Goal: Task Accomplishment & Management: Complete application form

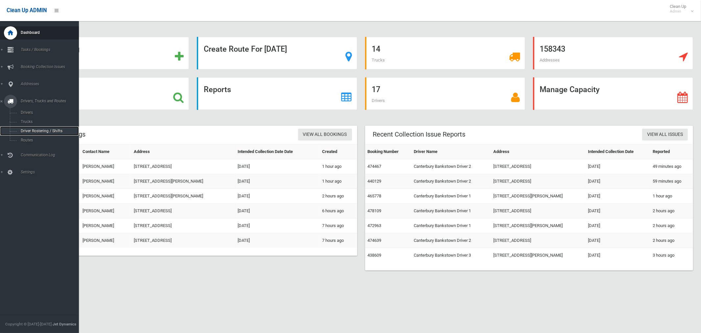
click at [33, 131] on span "Driver Rostering / Shifts" at bounding box center [46, 131] width 55 height 5
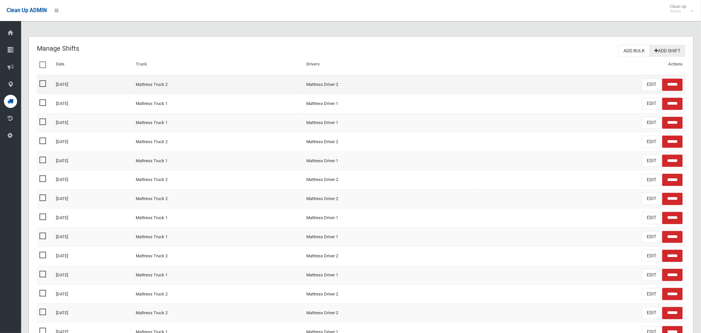
click at [664, 51] on link "Add Shift" at bounding box center [668, 51] width 36 height 12
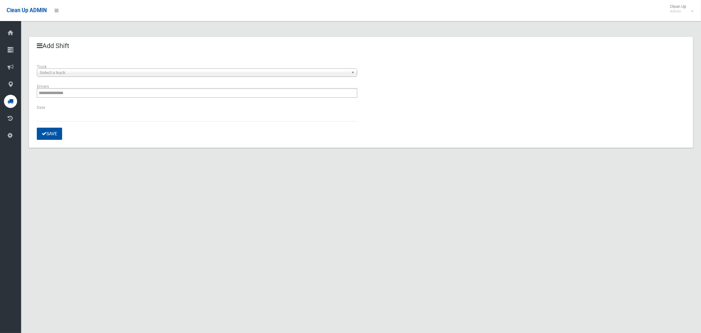
click at [104, 77] on div "**********" at bounding box center [197, 73] width 328 height 20
click at [103, 74] on span "Select a truck" at bounding box center [194, 73] width 309 height 8
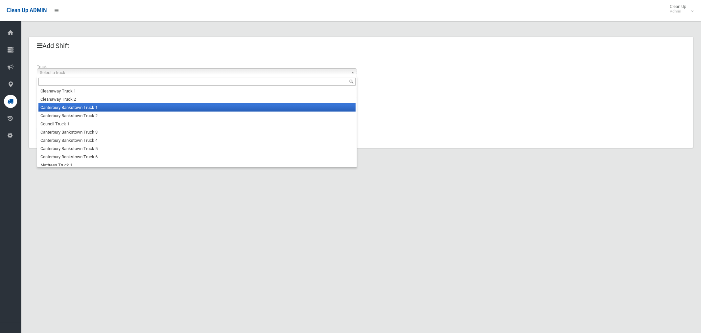
click at [91, 110] on li "Canterbury Bankstown Truck 1" at bounding box center [196, 107] width 317 height 8
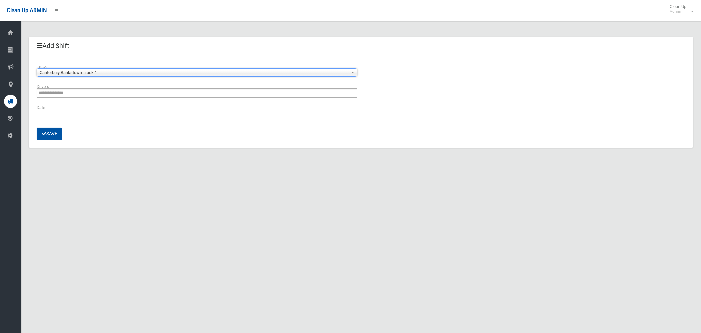
drag, startPoint x: 92, startPoint y: 103, endPoint x: 96, endPoint y: 94, distance: 9.2
click at [92, 103] on div "**********" at bounding box center [197, 93] width 328 height 21
click at [96, 94] on ul at bounding box center [197, 93] width 321 height 10
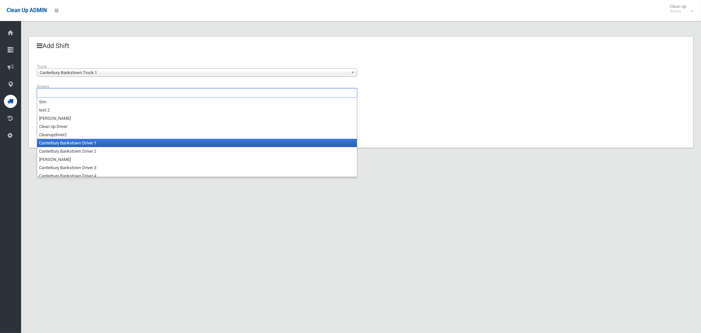
drag, startPoint x: 88, startPoint y: 140, endPoint x: 82, endPoint y: 132, distance: 9.9
click at [88, 140] on li "Canterbury Bankstown Driver 1" at bounding box center [197, 143] width 320 height 8
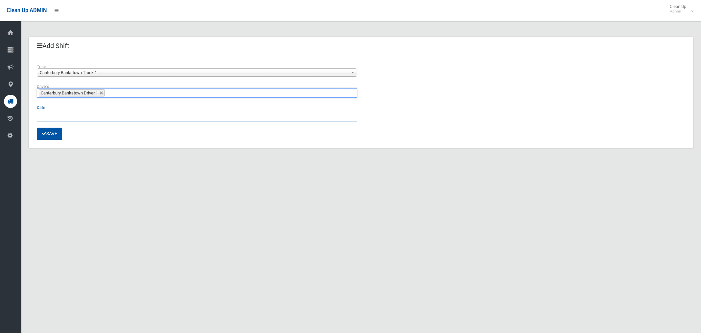
click at [51, 114] on input "text" at bounding box center [197, 115] width 321 height 12
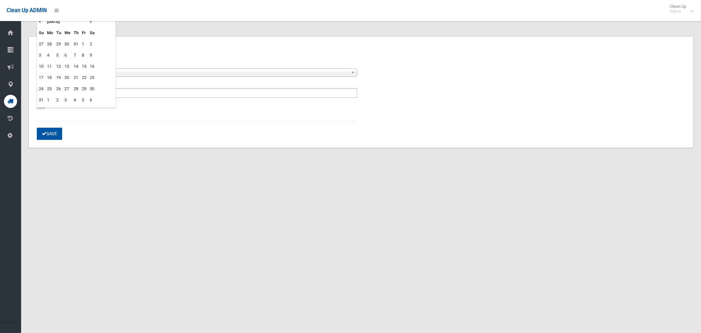
click at [49, 77] on td "18" at bounding box center [49, 77] width 9 height 11
type input "**********"
click at [54, 135] on button "Save" at bounding box center [49, 134] width 25 height 12
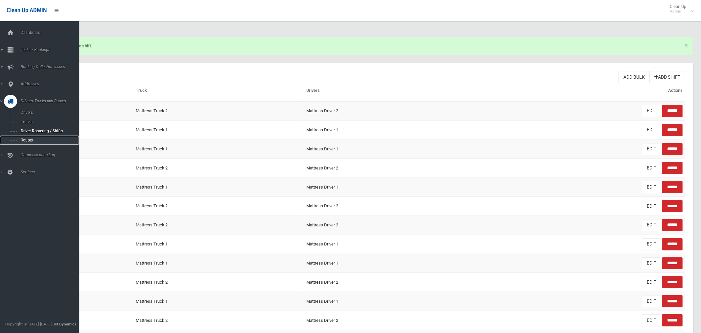
click at [21, 140] on span "Routes" at bounding box center [46, 140] width 55 height 5
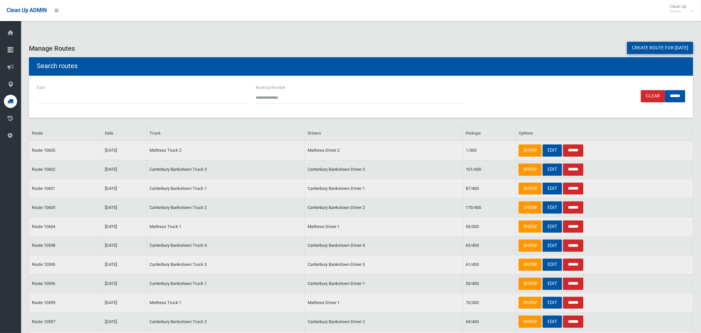
click at [640, 46] on link "Create route for [DATE]" at bounding box center [660, 48] width 66 height 12
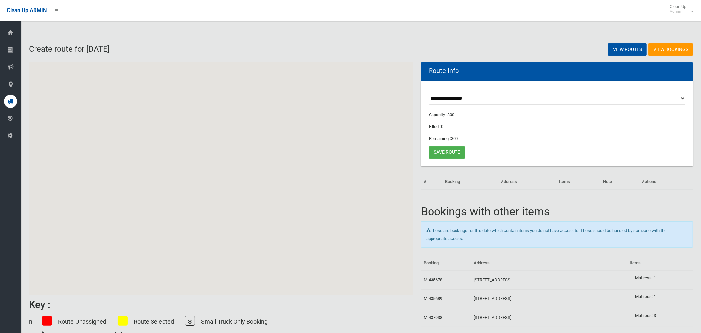
click at [448, 98] on select "**********" at bounding box center [557, 98] width 256 height 12
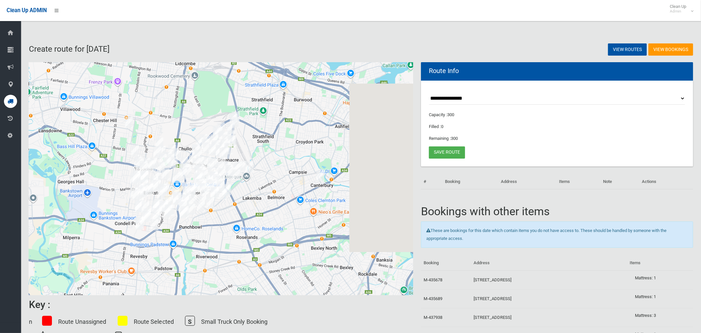
select select "*****"
click at [429, 92] on select "**********" at bounding box center [557, 98] width 256 height 12
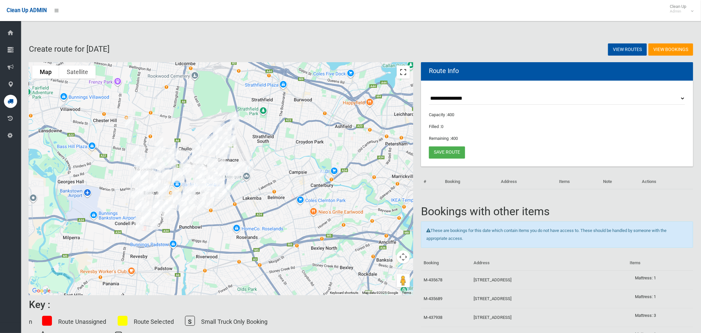
click at [404, 72] on button "Toggle fullscreen view" at bounding box center [403, 71] width 13 height 13
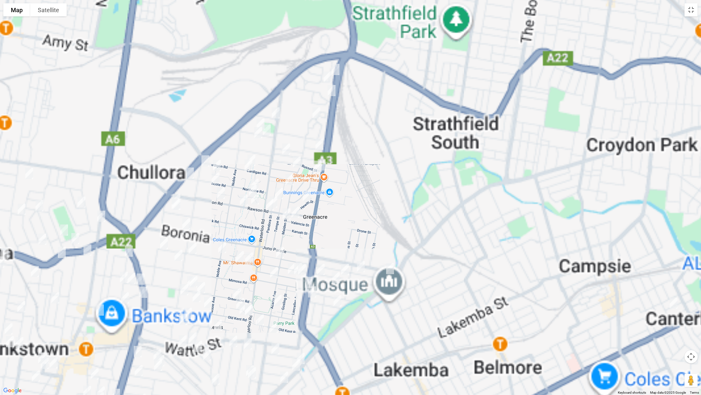
click at [336, 68] on img "28 Margaret Street, GREENACRE NSW 2190" at bounding box center [335, 69] width 13 height 16
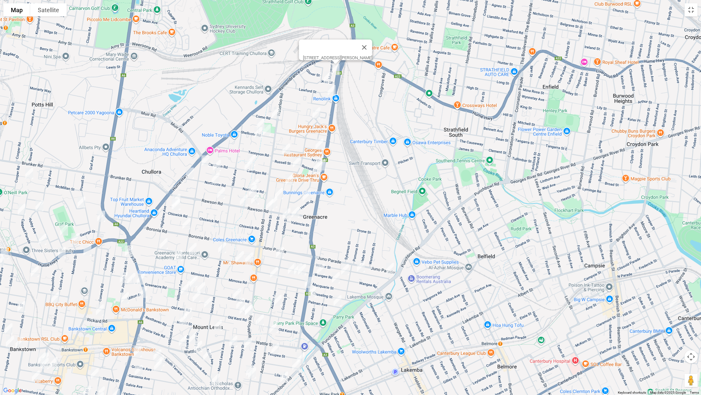
click at [325, 78] on img "14A Jean Street, GREENACRE NSW 2190" at bounding box center [327, 77] width 13 height 16
click at [333, 90] on img "1A Rebecca Road, GREENACRE NSW 2190" at bounding box center [331, 90] width 13 height 16
click at [315, 114] on img "42 Ron Scott Circuit, GREENACRE NSW 2190" at bounding box center [316, 113] width 13 height 16
click at [278, 112] on img "8 Como Road, GREENACRE NSW 2190" at bounding box center [275, 113] width 13 height 16
click at [259, 120] on img "23A Shellcote Road, GREENACRE NSW 2190" at bounding box center [260, 124] width 13 height 16
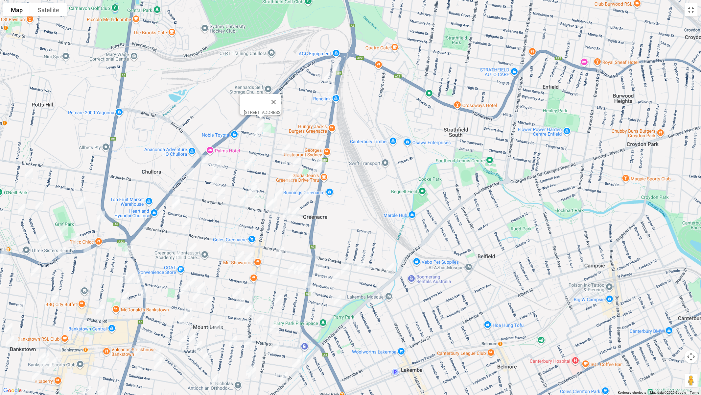
click at [266, 127] on img "12 Shellcote Road, GREENACRE NSW 2190" at bounding box center [266, 130] width 13 height 16
click at [256, 134] on img "2 Lamson Place, GREENACRE NSW 2190" at bounding box center [258, 132] width 13 height 16
click at [284, 145] on img "45 Ivy Street, GREENACRE NSW 2190" at bounding box center [286, 149] width 13 height 16
click at [321, 145] on img "9 Shannon Street, GREENACRE NSW 2190" at bounding box center [319, 144] width 13 height 16
click at [326, 163] on img "49 Russell Street, GREENACRE NSW 2190" at bounding box center [321, 164] width 13 height 16
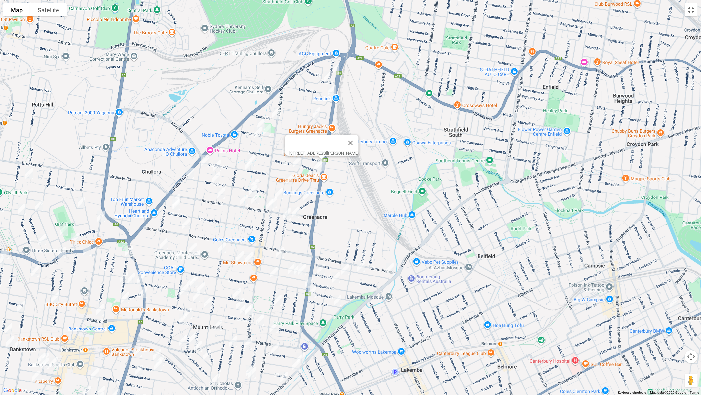
click at [319, 168] on img "1/1 Rea Street, GREENACRE NSW 2190" at bounding box center [317, 166] width 13 height 16
click at [298, 162] on img "4 Buckland Street, GREENACRE NSW 2190" at bounding box center [296, 162] width 13 height 16
click at [249, 156] on img "23A Cardigan Road, GREENACRE NSW 2190" at bounding box center [251, 160] width 13 height 16
click at [248, 166] on img "3/36 Cardigan Road, GREENACRE NSW 2190" at bounding box center [248, 165] width 13 height 16
click at [204, 161] on img "5 Hillcrest Avenue, GREENACRE NSW 2190" at bounding box center [205, 161] width 13 height 16
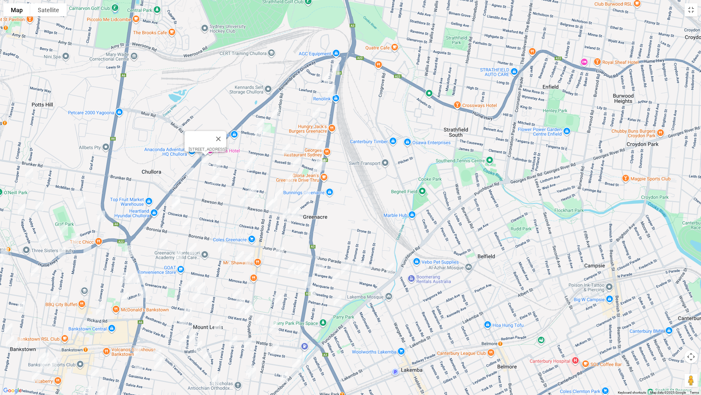
click at [193, 174] on img "112-114 Northcote Road, GREENACRE NSW 2190" at bounding box center [189, 173] width 13 height 16
click at [218, 167] on img "16 Riga Avenue, GREENACRE NSW 2190" at bounding box center [216, 165] width 13 height 16
click at [215, 180] on img "72 Northcote Road, GREENACRE NSW 2190" at bounding box center [215, 178] width 13 height 16
click at [220, 193] on img "90 Rawson Road, GREENACRE NSW 2190" at bounding box center [220, 193] width 13 height 16
click at [255, 184] on img "5 Illawong Crescent, GREENACRE NSW 2190" at bounding box center [252, 190] width 13 height 16
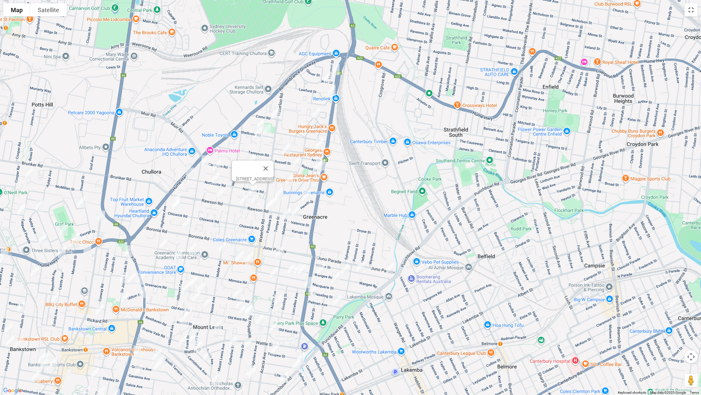
click at [287, 183] on img "1 Tempe Street, GREENACRE NSW 2190" at bounding box center [289, 179] width 13 height 16
click at [306, 195] on img "16 Hewitt Street, GREENACRE NSW 2190" at bounding box center [306, 196] width 13 height 16
click at [258, 178] on img "22 Northcote Road, GREENACRE NSW 2190" at bounding box center [254, 184] width 13 height 16
click at [280, 187] on img "29 Pandora Street, GREENACRE NSW 2190" at bounding box center [279, 193] width 13 height 16
click at [255, 196] on img "42 Rawson Road, GREENACRE NSW 2190" at bounding box center [255, 198] width 13 height 16
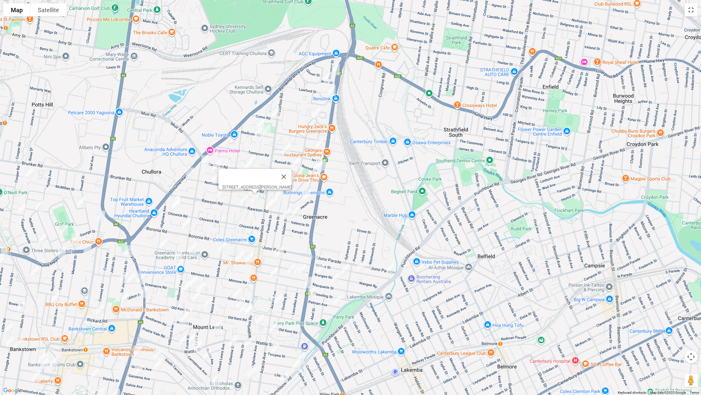
click at [242, 198] on img "59 Rawson Road, GREENACRE NSW 2190" at bounding box center [243, 200] width 13 height 16
click at [278, 200] on img "46 Pandora Street, GREENACRE NSW 2190" at bounding box center [273, 202] width 13 height 16
click at [269, 206] on img "245A Waterloo Road, GREENACRE NSW 2190" at bounding box center [269, 204] width 13 height 16
click at [286, 214] on img "106 Maiden Street, GREENACRE NSW 2190" at bounding box center [286, 213] width 13 height 16
click at [295, 214] on img "34 Valencia Street, GREENACRE NSW 2190" at bounding box center [295, 212] width 13 height 16
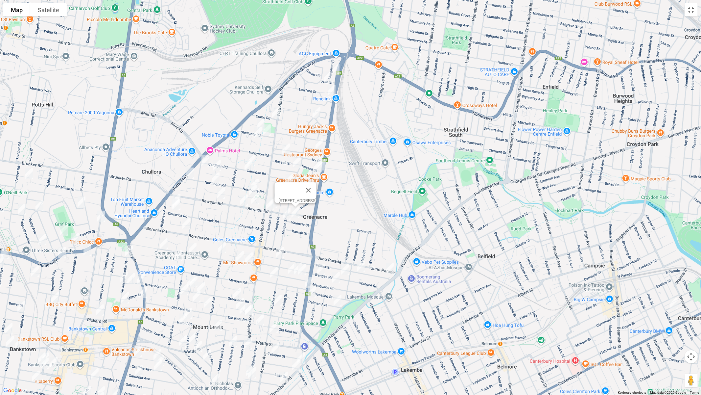
click at [176, 194] on img "151 Rawson Road, GREENACRE NSW 2190" at bounding box center [176, 199] width 13 height 16
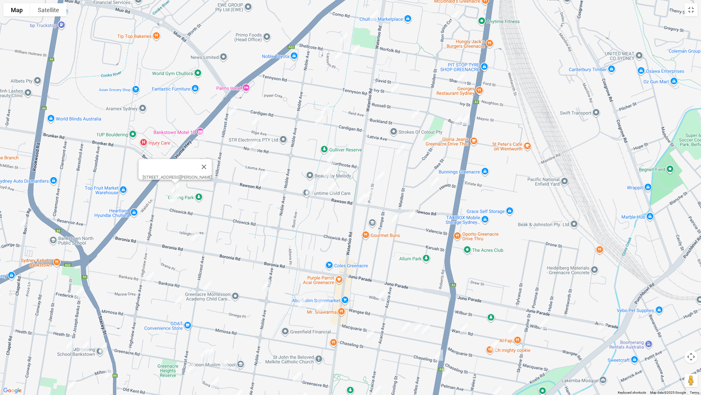
click at [167, 201] on img "131 Chiswick Road, GREENACRE NSW 2190" at bounding box center [173, 198] width 13 height 16
click at [179, 203] on img "129 Chiswick Road, GREENACRE NSW 2190" at bounding box center [175, 198] width 13 height 16
click at [197, 238] on img "1/131 Boronia Road, GREENACRE NSW 2190" at bounding box center [195, 237] width 13 height 16
click at [148, 278] on img "156A Banksia Road, GREENACRE NSW 2190" at bounding box center [150, 277] width 13 height 16
click at [181, 300] on img "25 Stiller Place, GREENACRE NSW 2190" at bounding box center [178, 300] width 13 height 16
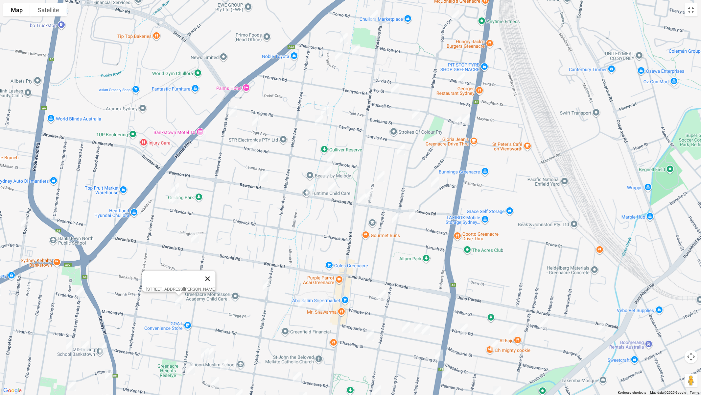
click at [212, 276] on button "Close" at bounding box center [208, 279] width 16 height 16
click at [207, 286] on img "110 Banksia Road, GREENACRE NSW 2190" at bounding box center [207, 286] width 13 height 16
click at [269, 287] on img "110 Noble Avenue, GREENACRE NSW 2190" at bounding box center [266, 285] width 13 height 16
click at [301, 301] on img "30 Banksia Road, GREENACRE NSW 2190" at bounding box center [302, 303] width 13 height 16
click at [320, 304] on img "14 Banksia Road, GREENACRE NSW 2190" at bounding box center [320, 306] width 13 height 16
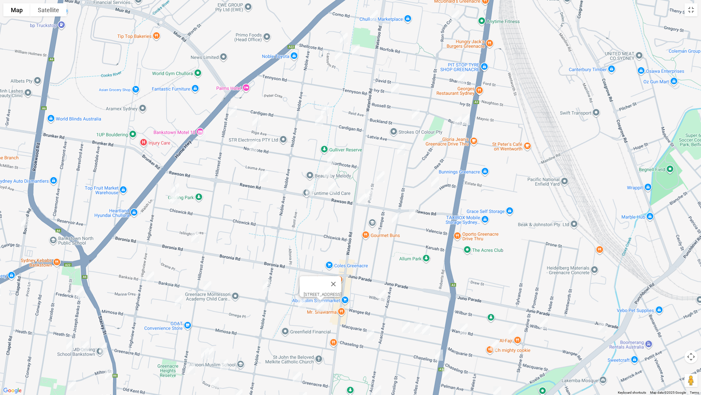
click at [383, 297] on img "163 Wilbur Street, GREENACRE NSW 2190" at bounding box center [382, 295] width 13 height 16
drag, startPoint x: 372, startPoint y: 335, endPoint x: 380, endPoint y: 335, distance: 8.2
click at [372, 332] on img "93 Chaseling Street, GREENACRE NSW 2190" at bounding box center [370, 334] width 13 height 16
click at [407, 330] on img "95A Macquarie Street, GREENACRE NSW 2190" at bounding box center [405, 327] width 13 height 16
click at [416, 329] on img "85 Macquarie Street, GREENACRE NSW 2190" at bounding box center [418, 327] width 13 height 16
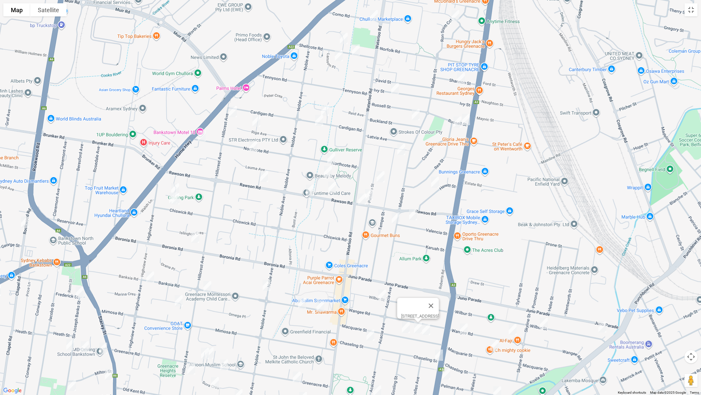
click at [428, 331] on img "79 Macquarie Street, GREENACRE NSW 2190" at bounding box center [426, 329] width 13 height 16
click at [463, 330] on img "208a Wangee Road, GREENACRE NSW 2190" at bounding box center [463, 329] width 13 height 16
click at [546, 326] on img "1/51 Wilbur Street, GREENACRE NSW 2190" at bounding box center [544, 323] width 13 height 16
click at [604, 326] on img "8 Wilbur Street, GREENACRE NSW 2190" at bounding box center [602, 326] width 13 height 16
click at [543, 324] on img "1/51 Wilbur Street, GREENACRE NSW 2190" at bounding box center [544, 323] width 13 height 16
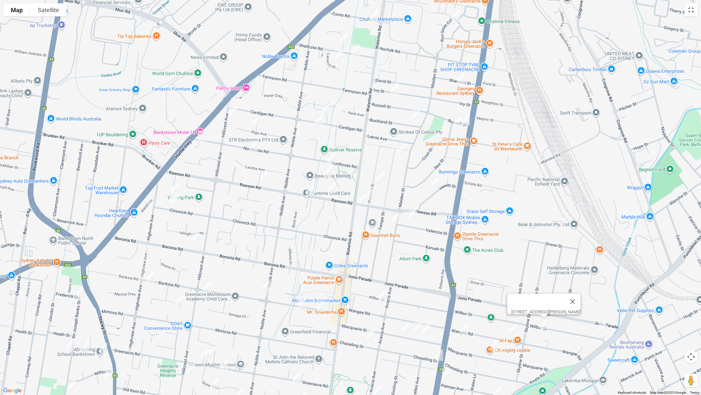
click at [510, 329] on img "155 Wangee Road, GREENACRE NSW 2190" at bounding box center [512, 329] width 13 height 16
click at [494, 332] on img "41a Macquarie Street, GREENACRE NSW 2190" at bounding box center [494, 345] width 13 height 16
click at [438, 332] on img "282 Roberts Road, GREENACRE NSW 2190" at bounding box center [439, 355] width 13 height 16
click at [446, 332] on img "287 Roberts Road, GREENACRE NSW 2190" at bounding box center [446, 373] width 13 height 16
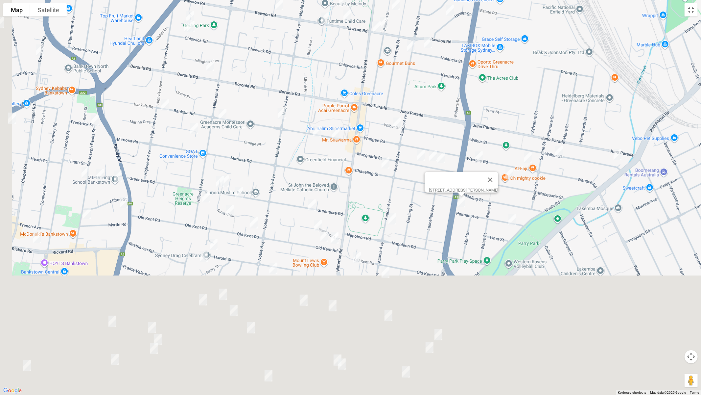
drag, startPoint x: 512, startPoint y: 368, endPoint x: 528, endPoint y: 192, distance: 176.3
click at [528, 192] on div "[STREET_ADDRESS][PERSON_NAME]" at bounding box center [350, 197] width 701 height 395
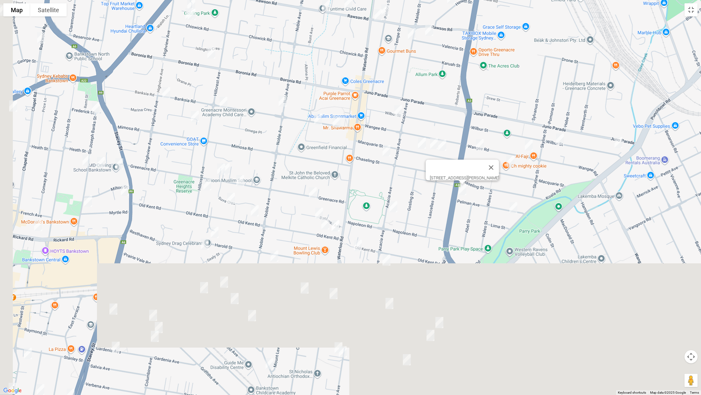
click at [514, 208] on img "12 Pelman Avenue, GREENACRE NSW 2190" at bounding box center [513, 207] width 13 height 16
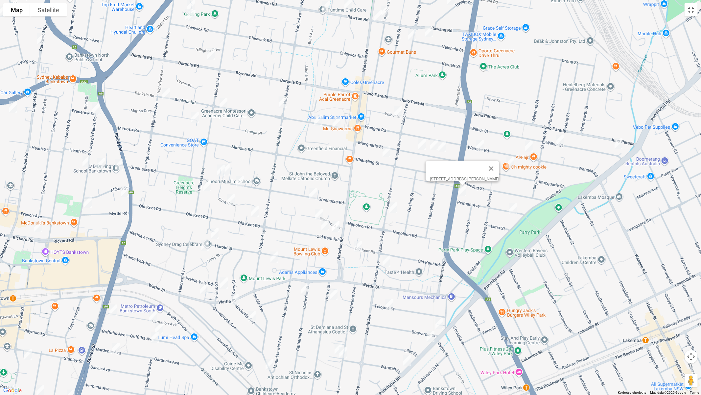
click at [514, 210] on img "12 Pelman Avenue, GREENACRE NSW 2190" at bounding box center [513, 208] width 13 height 16
click at [395, 207] on img "129 Acacia Avenue, GREENACRE NSW 2190" at bounding box center [393, 207] width 13 height 16
click at [315, 194] on img "24 Greenacre Road, GREENACRE NSW 2190" at bounding box center [312, 193] width 13 height 16
click at [319, 214] on img "11 Buckwall Avenue, GREENACRE NSW 2190" at bounding box center [319, 214] width 13 height 16
click at [323, 224] on img "67 Old Kent Road, GREENACRE NSW 2190" at bounding box center [325, 224] width 13 height 16
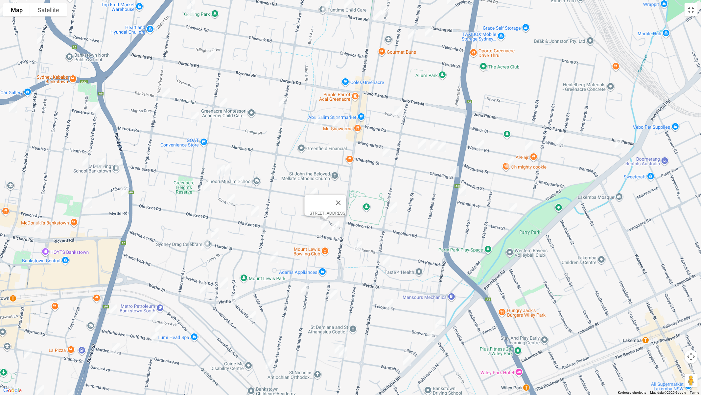
click at [335, 227] on img "57 Old Kent Road, GREENACRE NSW 2190" at bounding box center [335, 226] width 13 height 16
drag, startPoint x: 353, startPoint y: 245, endPoint x: 380, endPoint y: 258, distance: 29.9
click at [353, 245] on img "2/54 Old Kent Road, GREENACRE NSW 2190" at bounding box center [357, 246] width 13 height 16
click at [385, 260] on img "101 Acacia Avenue, GREENACRE NSW 2190" at bounding box center [386, 260] width 13 height 16
click at [228, 167] on img "103 Greenacre Road, GREENACRE NSW 2190" at bounding box center [225, 169] width 13 height 16
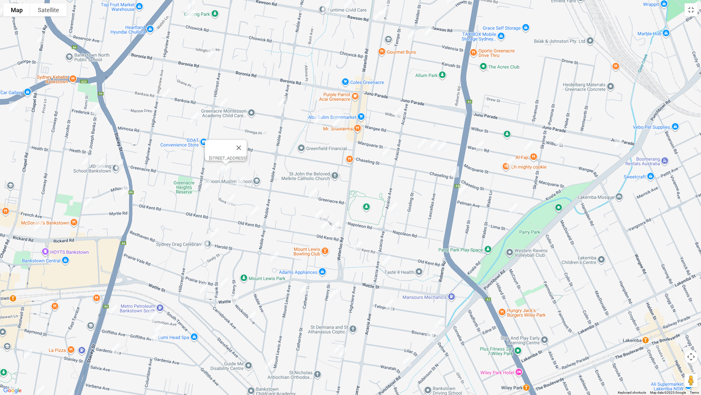
click at [219, 170] on img "105 Greenacre Road, GREENACRE NSW 2190" at bounding box center [221, 170] width 13 height 16
click at [239, 182] on img "78 Greenacre Road, GREENACRE NSW 2190" at bounding box center [240, 181] width 13 height 16
click at [210, 183] on img "151 Hillcrest Avenue, GREENACRE NSW 2190" at bounding box center [207, 185] width 13 height 16
click at [231, 200] on img "27 Suva Crescent, GREENACRE NSW 2190" at bounding box center [231, 199] width 13 height 16
click at [252, 212] on img "125 Old Kent Road, GREENACRE NSW 2190" at bounding box center [254, 211] width 13 height 16
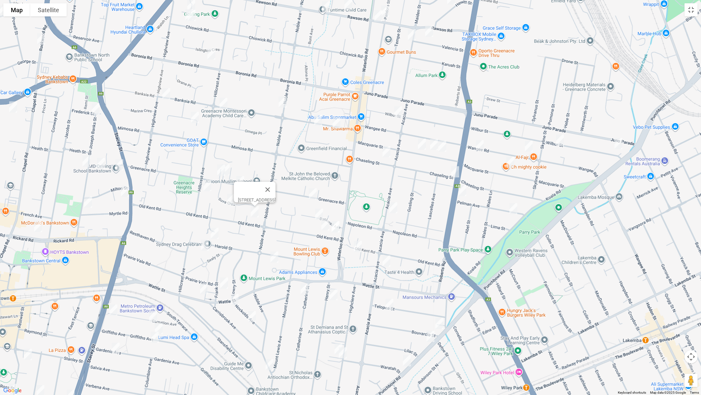
click at [215, 232] on img "34 Harold Street, MOUNT LEWIS NSW 2190" at bounding box center [214, 233] width 13 height 16
click at [206, 243] on img "16 Sealy Street, MOUNT LEWIS NSW 2190" at bounding box center [204, 245] width 13 height 16
click at [208, 292] on img "185 Wattle Street, BANKSTOWN NSW 2200" at bounding box center [204, 288] width 13 height 16
click at [222, 287] on img "29 Frank Street, MOUNT LEWIS NSW 2190" at bounding box center [224, 283] width 13 height 16
click at [276, 263] on img "8 Robertson Crescent, MOUNT LEWIS NSW 2190" at bounding box center [274, 257] width 13 height 16
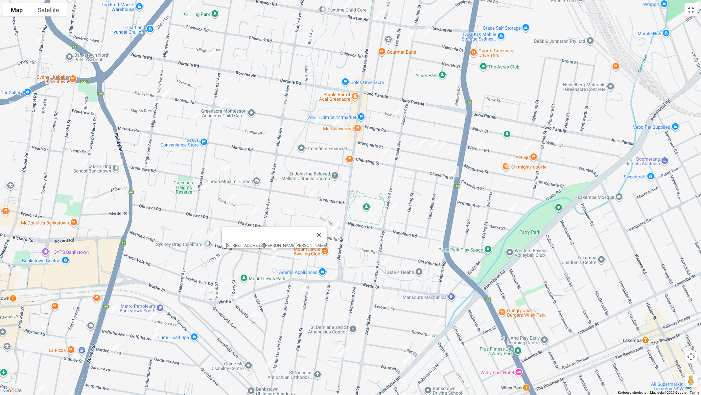
click at [302, 288] on img "84 Catherine Street, PUNCHBOWL NSW 2196" at bounding box center [304, 288] width 13 height 16
click at [331, 297] on img "83 Henry Street, PUNCHBOWL NSW 2196" at bounding box center [333, 294] width 13 height 16
click at [393, 305] on img "46 Telopea Street, PUNCHBOWL NSW 2196" at bounding box center [389, 304] width 13 height 16
click at [440, 325] on img "5 Bouvardia Street, PUNCHBOWL NSW 2196" at bounding box center [439, 323] width 13 height 16
drag, startPoint x: 432, startPoint y: 339, endPoint x: 414, endPoint y: 354, distance: 23.6
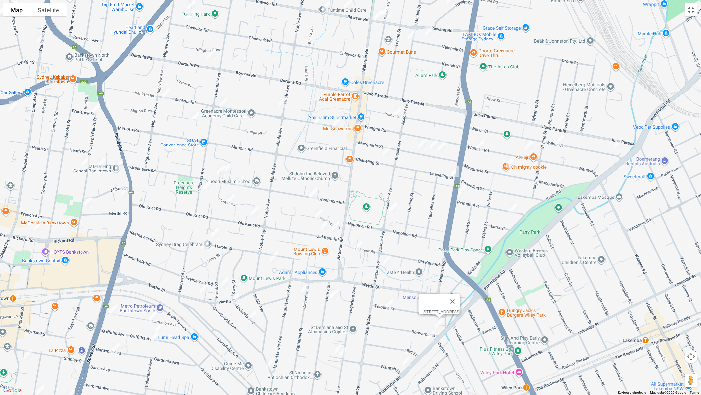
click at [432, 332] on img "609 Punchbowl Road, PUNCHBOWL NSW 2196" at bounding box center [430, 336] width 13 height 16
click at [405, 332] on img "635 Punchbowl Road, PUNCHBOWL NSW 2196" at bounding box center [406, 360] width 13 height 16
click at [335, 332] on img "94 Highclere Avenue, PUNCHBOWL NSW 2196" at bounding box center [338, 348] width 13 height 16
click at [347, 332] on img "90 Highclere Avenue, PUNCHBOWL NSW 2196" at bounding box center [342, 352] width 13 height 16
click at [273, 332] on img "8 Carrisbrook Avenue, PUNCHBOWL NSW 2196" at bounding box center [269, 364] width 13 height 16
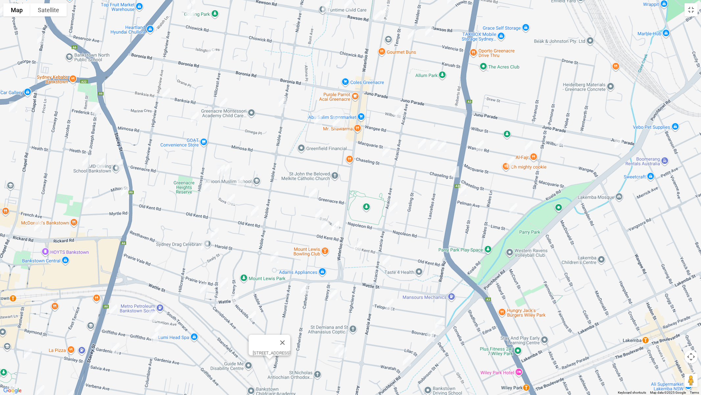
click at [239, 298] on img "38 Nockolds Avenue, PUNCHBOWL NSW 2196" at bounding box center [234, 299] width 13 height 16
click at [246, 313] on img "16 Nockolds Avenue, PUNCHBOWL NSW 2196" at bounding box center [252, 316] width 13 height 16
click at [248, 316] on img "16 Nockolds Avenue, PUNCHBOWL NSW 2196" at bounding box center [252, 316] width 13 height 16
click at [690, 13] on button "Toggle fullscreen view" at bounding box center [691, 9] width 13 height 13
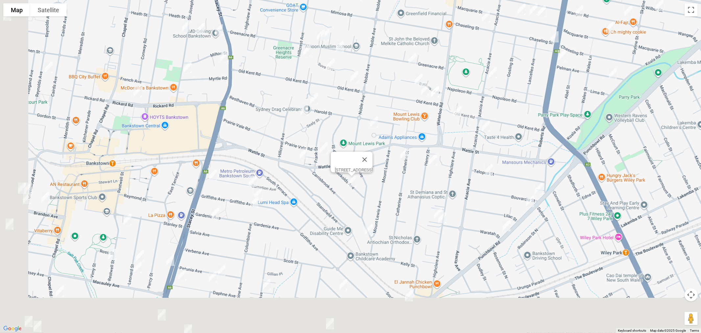
drag, startPoint x: 247, startPoint y: 159, endPoint x: 278, endPoint y: 129, distance: 43.0
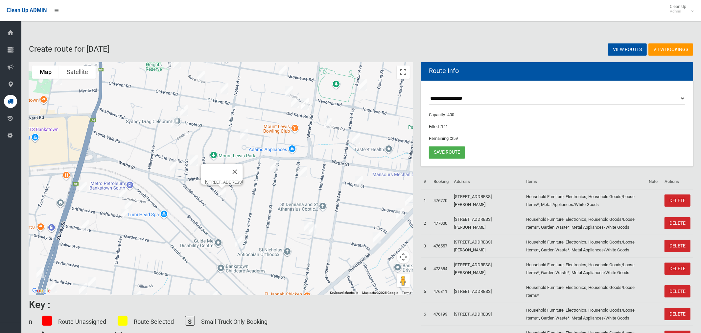
click at [278, 129] on div "[STREET_ADDRESS]" at bounding box center [221, 178] width 384 height 233
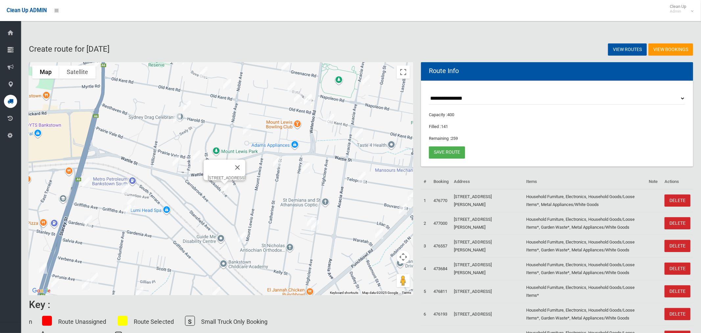
click at [226, 190] on img "16 Nockolds Avenue, PUNCHBOWL NSW 2196" at bounding box center [224, 189] width 13 height 16
click at [402, 71] on button "Toggle fullscreen view" at bounding box center [403, 71] width 13 height 13
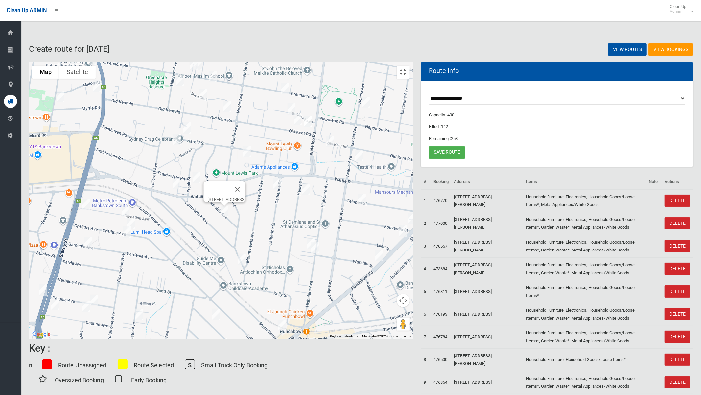
click at [92, 202] on img "60 Carnation Avenue, BANKSTOWN NSW 2200" at bounding box center [85, 204] width 13 height 16
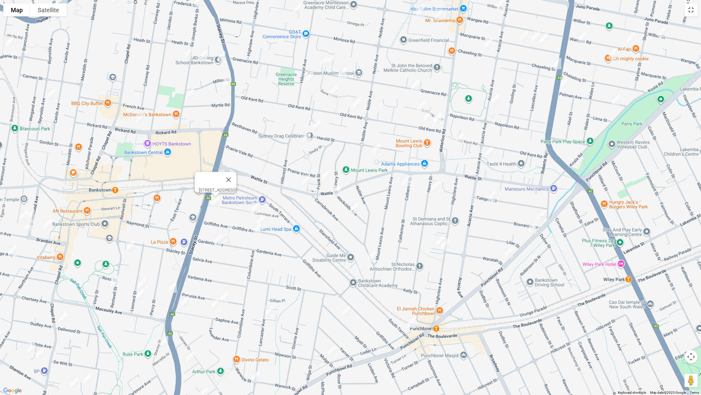
click at [257, 211] on img "28 Carnation Avenue, BANKSTOWN NSW 2200" at bounding box center [255, 208] width 13 height 16
drag, startPoint x: 263, startPoint y: 217, endPoint x: 258, endPoint y: 230, distance: 14.4
click at [263, 217] on img "139 Griffiths Avenue, BANKSTOWN NSW 2200" at bounding box center [260, 220] width 13 height 16
click at [257, 232] on img "132A/132 Griffiths Avenue, BANKSTOWN NSW 2200" at bounding box center [257, 229] width 13 height 16
click at [218, 239] on img "78 Gardenia Avenue, BANKSTOWN NSW 2200" at bounding box center [217, 239] width 13 height 16
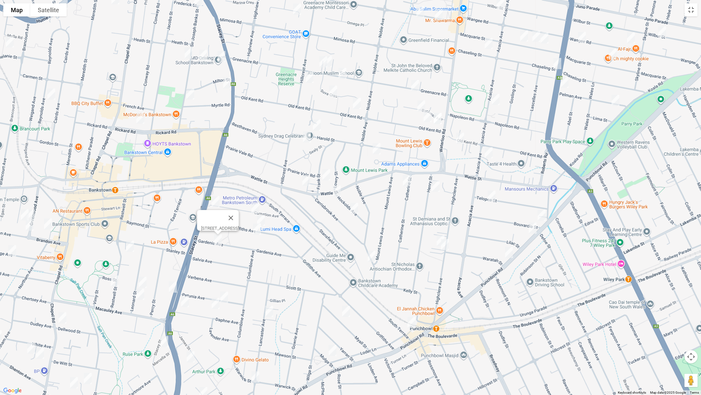
click at [227, 300] on img "14 Petunia Avenue, BANKSTOWN NSW 2200" at bounding box center [224, 297] width 13 height 16
click at [210, 306] on img "19A Daphne Avenue, BANKSTOWN NSW 2200" at bounding box center [215, 303] width 13 height 16
drag, startPoint x: 188, startPoint y: 305, endPoint x: 222, endPoint y: 315, distance: 35.7
click at [188, 305] on img "43 Daphne Avenue, BANKSTOWN NSW 2200" at bounding box center [185, 301] width 13 height 16
click at [266, 314] on img "28 Lancaster Avenue, PUNCHBOWL NSW 2196" at bounding box center [269, 311] width 13 height 16
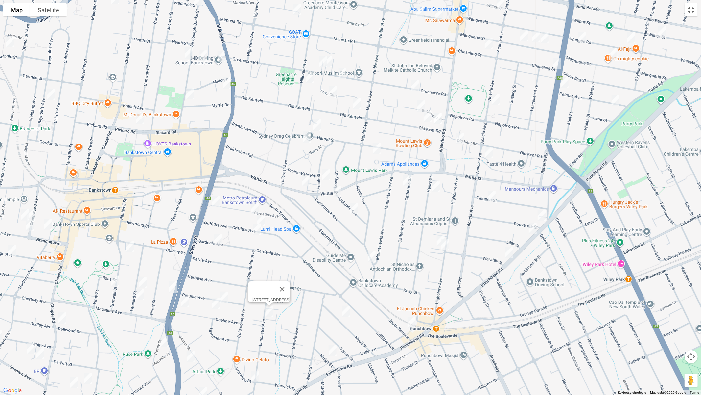
click at [347, 312] on img "37 Myall Street, PUNCHBOWL NSW 2196" at bounding box center [346, 311] width 13 height 16
click at [412, 324] on img "3/15 South Terrace, PUNCHBOWL NSW 2196" at bounding box center [411, 322] width 13 height 16
click at [331, 332] on img "3 Mulga Street, PUNCHBOWL NSW 2196" at bounding box center [332, 350] width 13 height 16
click at [258, 332] on img "34 Warwick Street, PUNCHBOWL NSW 2196" at bounding box center [255, 376] width 13 height 16
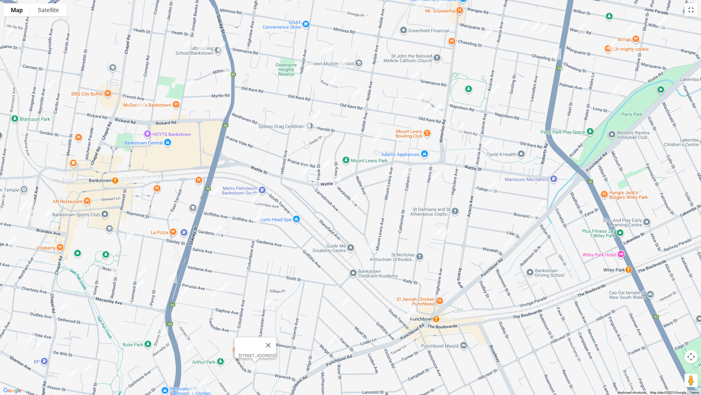
click at [190, 332] on img "94 James Street, PUNCHBOWL NSW 2196" at bounding box center [190, 347] width 13 height 16
click at [202, 332] on img "21 Michaels Crescent, PUNCHBOWL NSW 2196" at bounding box center [203, 382] width 13 height 16
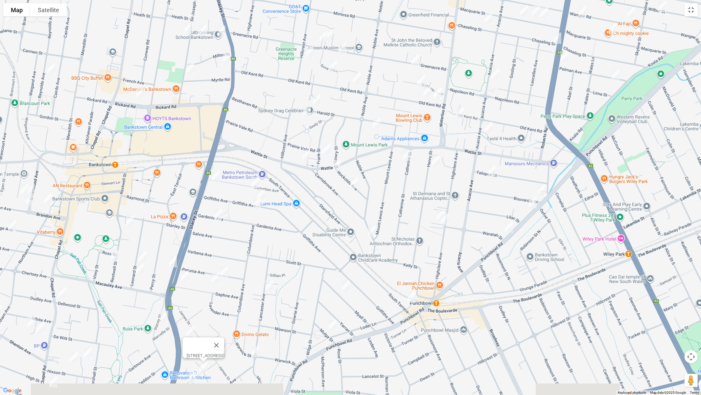
click at [191, 332] on img "22 Boxley Crescent, BANKSTOWN NSW 2200" at bounding box center [192, 377] width 13 height 16
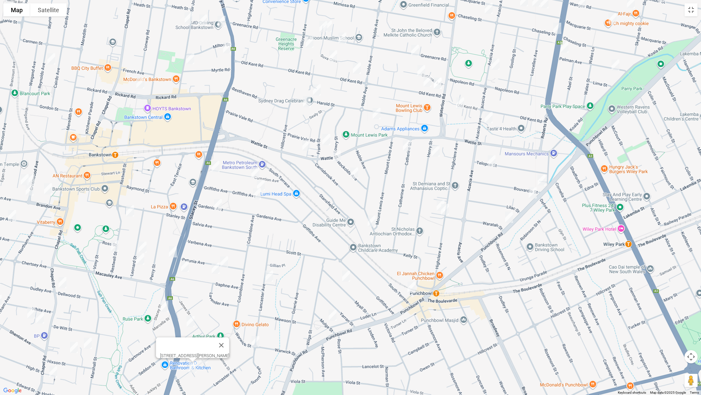
click at [170, 251] on img "140 Stacey Street, BANKSTOWN NSW 2200" at bounding box center [172, 251] width 13 height 16
click at [164, 302] on img "91 Stacey Street, BANKSTOWN NSW 2200" at bounding box center [164, 306] width 13 height 16
click at [130, 207] on img "74 Restwell Street, BANKSTOWN NSW 2200" at bounding box center [130, 211] width 13 height 16
click at [143, 245] on img "32 Leonard Street, BANKSTOWN NSW 2200" at bounding box center [142, 247] width 13 height 16
click at [114, 246] on img "83 Restwell Street, BANKSTOWN NSW 2200" at bounding box center [114, 245] width 13 height 16
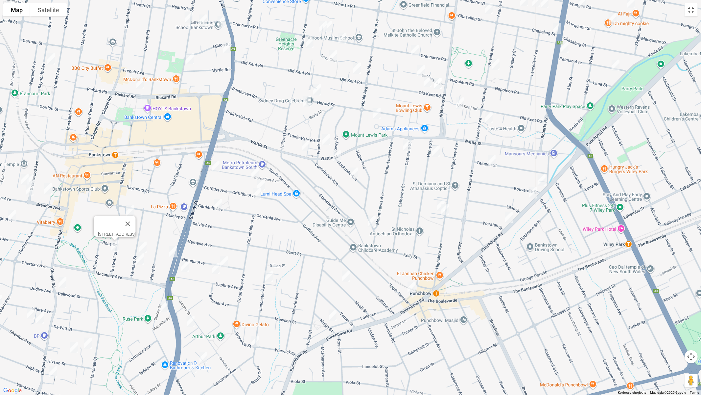
click at [141, 259] on img "40 Leonard Street, BANKSTOWN NSW 2200" at bounding box center [140, 259] width 13 height 16
click at [190, 68] on div "[STREET_ADDRESS][PERSON_NAME]" at bounding box center [350, 197] width 701 height 395
click at [189, 21] on img "46 Sir Joseph Banks Street, BANKSTOWN NSW 2200" at bounding box center [188, 18] width 13 height 16
drag, startPoint x: 200, startPoint y: 23, endPoint x: 201, endPoint y: 26, distance: 3.4
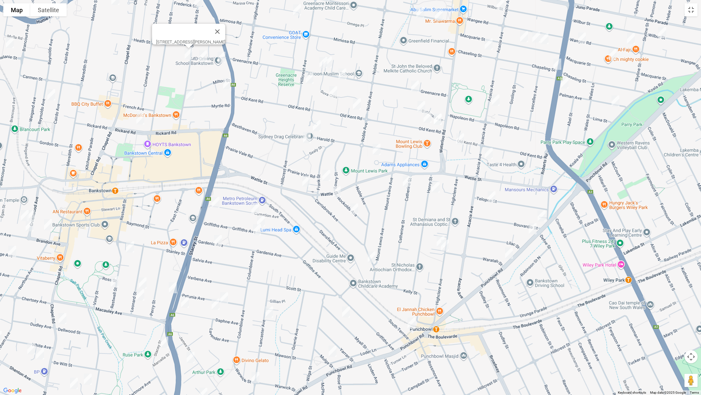
click at [202, 52] on img "182 Greenacre Road, BANKSTOWN NSW 2200" at bounding box center [203, 56] width 13 height 16
drag, startPoint x: 223, startPoint y: 56, endPoint x: 223, endPoint y: 76, distance: 19.4
click at [223, 56] on img "168 Greenacre Road, BANKSTOWN NSW 2200" at bounding box center [221, 57] width 13 height 16
click at [226, 87] on img "274 Stacey Street, BANKSTOWN NSW 2200" at bounding box center [227, 83] width 13 height 16
drag, startPoint x: 193, startPoint y: 97, endPoint x: 167, endPoint y: 107, distance: 27.4
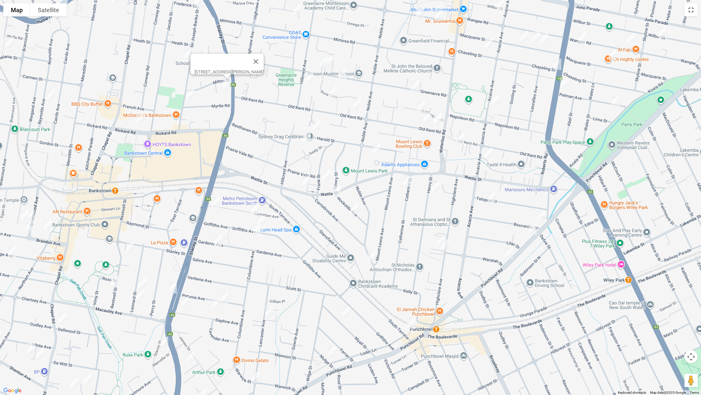
click at [192, 97] on img "1/37 Myrtle Road, BANKSTOWN NSW 2200" at bounding box center [190, 94] width 13 height 16
click at [139, 120] on img "61 Rickard Road, BANKSTOWN NSW 2200" at bounding box center [140, 118] width 13 height 16
click at [191, 98] on img "1/37 Myrtle Road, BANKSTOWN NSW 2200" at bounding box center [190, 94] width 13 height 16
drag, startPoint x: 217, startPoint y: 120, endPoint x: 319, endPoint y: 235, distance: 154.2
click at [319, 235] on div "[STREET_ADDRESS]" at bounding box center [350, 197] width 701 height 395
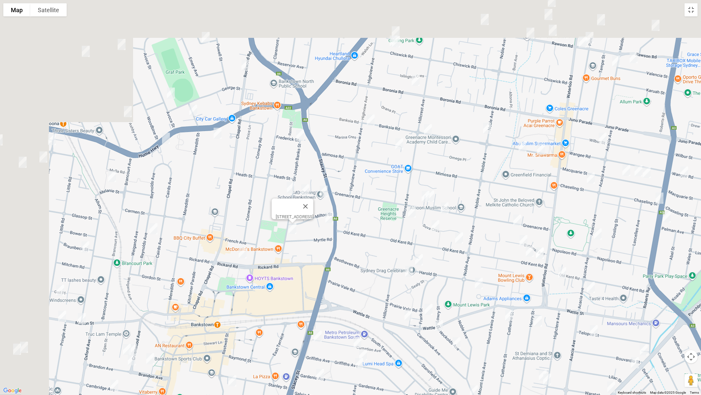
drag, startPoint x: 315, startPoint y: 258, endPoint x: 330, endPoint y: 294, distance: 39.2
click at [330, 294] on div "[STREET_ADDRESS]" at bounding box center [350, 197] width 701 height 395
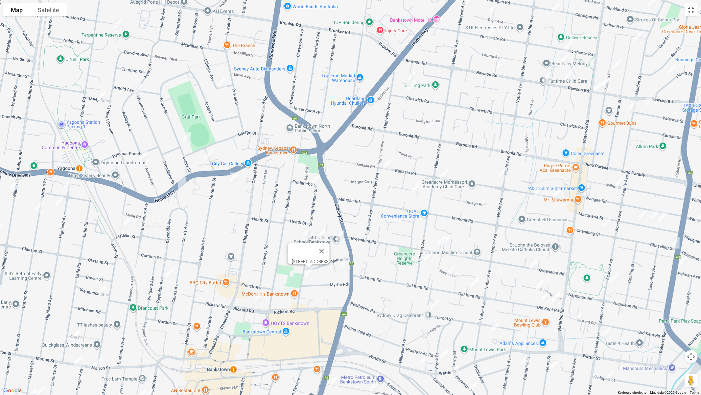
click at [227, 83] on img "36 Lithgow Avenue, YAGOONA NSW 2199" at bounding box center [221, 82] width 13 height 16
click at [263, 111] on img "36 Rookwood Road, YAGOONA NSW 2199" at bounding box center [261, 110] width 13 height 16
click at [316, 183] on img "11 Frederick Street, BANKSTOWN NSW 2200" at bounding box center [316, 180] width 13 height 16
drag, startPoint x: 118, startPoint y: 24, endPoint x: 117, endPoint y: 38, distance: 13.6
click at [118, 25] on img "21D Terpentine Place, YAGOONA NSW 2199" at bounding box center [117, 24] width 13 height 16
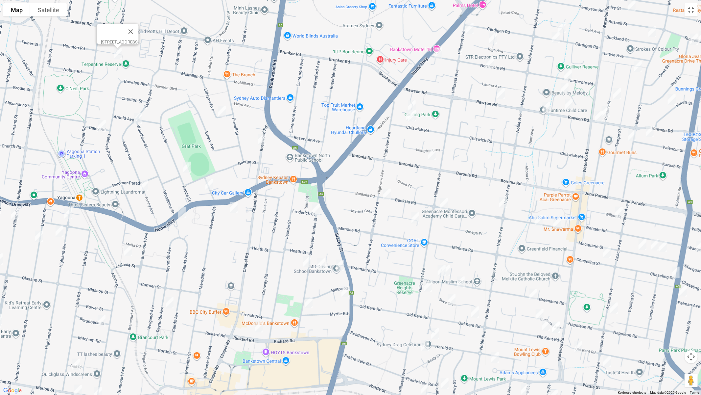
click at [135, 121] on img "47B Ashby Avenue, YAGOONA NSW 2199" at bounding box center [137, 118] width 13 height 16
click at [99, 129] on img "3 Daley Road, YAGOONA NSW 2199" at bounding box center [101, 125] width 13 height 16
click at [187, 168] on img "21 Avoca Street, YAGOONA NSW 2199" at bounding box center [186, 167] width 13 height 16
click at [207, 185] on img "2 The Boulevarde, YAGOONA NSW 2199" at bounding box center [209, 184] width 13 height 16
click at [232, 207] on img "351 Hume Highway, BANKSTOWN NSW 2200" at bounding box center [233, 207] width 13 height 16
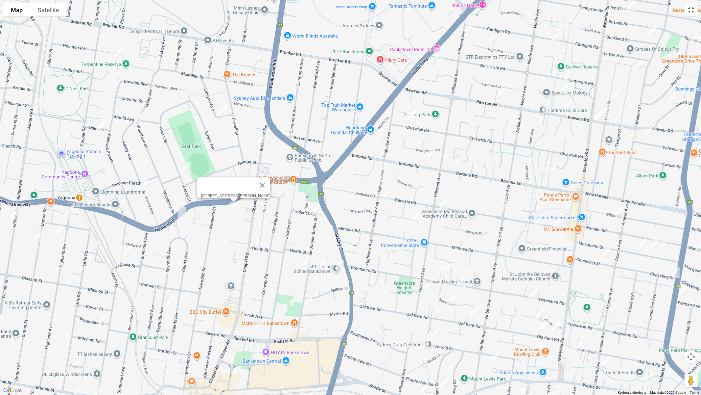
click at [144, 182] on img "64 Ashby Avenue, YAGOONA NSW 2199" at bounding box center [143, 185] width 13 height 16
click at [182, 209] on img "391 Hume Highway, BANKSTOWN NSW 2200" at bounding box center [182, 212] width 13 height 16
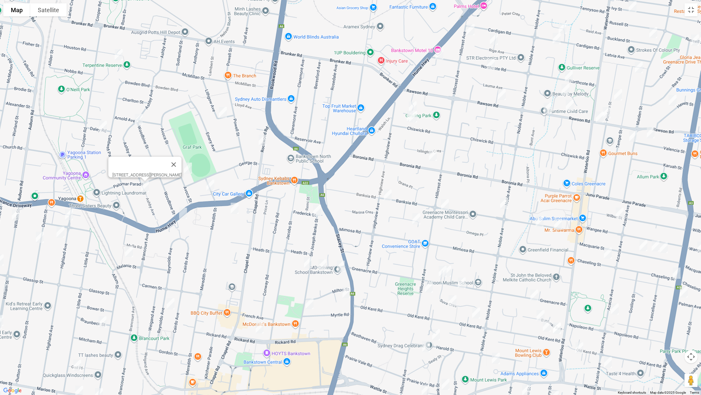
click at [182, 210] on img "391 Hume Highway, BANKSTOWN NSW 2200" at bounding box center [183, 213] width 13 height 16
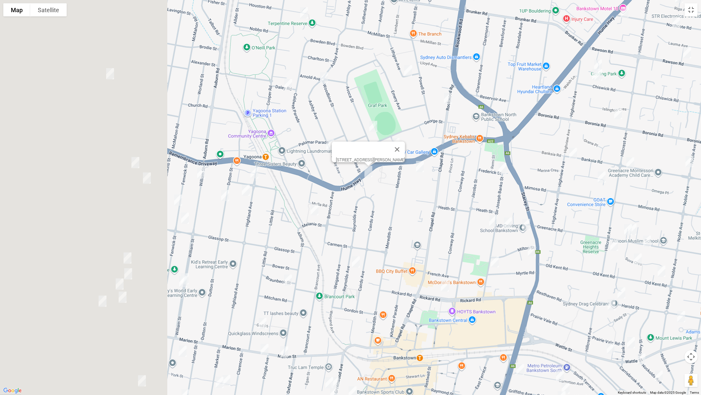
drag, startPoint x: 180, startPoint y: 238, endPoint x: 356, endPoint y: 183, distance: 184.1
click at [363, 185] on div "[STREET_ADDRESS][PERSON_NAME]" at bounding box center [350, 197] width 701 height 395
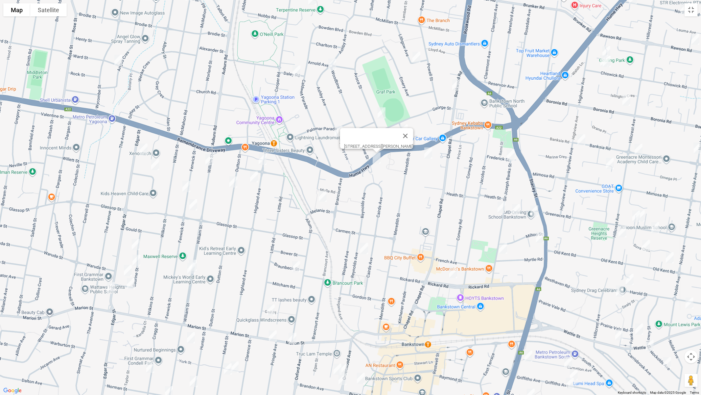
click at [119, 61] on img "42 Angus Crescent, YAGOONA NSW 2199" at bounding box center [118, 60] width 13 height 16
click at [143, 148] on img "19 Edgar Street, YAGOONA NSW 2199" at bounding box center [143, 149] width 13 height 16
click at [152, 164] on img "12 Elizabeth Crescent, YAGOONA NSW 2199" at bounding box center [155, 164] width 13 height 16
click at [209, 160] on img "240 William Street, YAGOONA NSW 2199" at bounding box center [209, 159] width 13 height 16
click at [260, 161] on img "116 Highland Avenue, YAGOONA NSW 2199" at bounding box center [262, 159] width 13 height 16
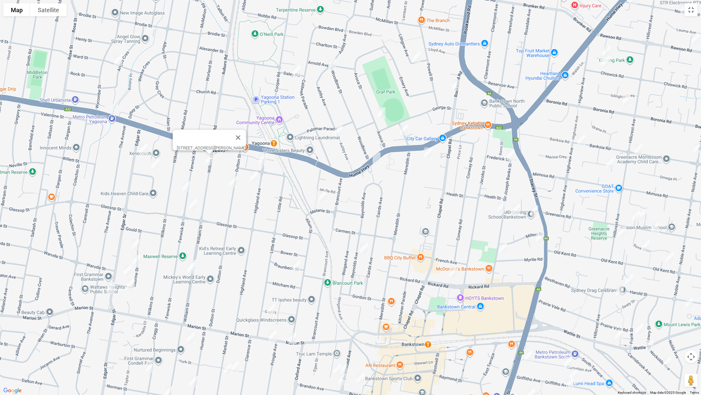
drag, startPoint x: 254, startPoint y: 177, endPoint x: 281, endPoint y: 184, distance: 28.1
click at [254, 177] on img "104A Highland Avenue, YAGOONA NSW 2199" at bounding box center [254, 176] width 13 height 16
drag, startPoint x: 323, startPoint y: 194, endPoint x: 347, endPoint y: 221, distance: 35.9
click at [323, 194] on img "23 Melanie Street, YAGOONA NSW 2199" at bounding box center [322, 196] width 13 height 16
click at [367, 250] on img "27 Reynolds Avenue, BANKSTOWN NSW 2200" at bounding box center [364, 248] width 13 height 16
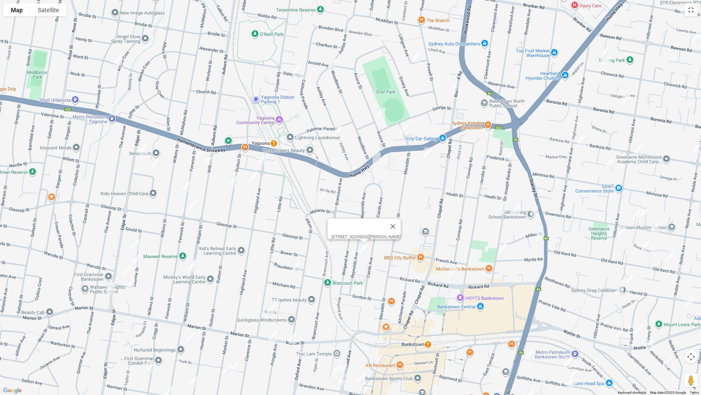
click at [261, 158] on img "116 Highland Avenue, YAGOONA NSW 2199" at bounding box center [262, 159] width 13 height 16
click at [254, 178] on img "104A Highland Avenue, YAGOONA NSW 2199" at bounding box center [254, 176] width 13 height 16
click at [230, 182] on img "101 Dutton Street, YAGOONA NSW 2199" at bounding box center [233, 182] width 13 height 16
click at [187, 184] on img "26 Fenwick Street, YAGOONA NSW 2199" at bounding box center [186, 186] width 13 height 16
click at [193, 206] on img "37 Fenwick Street, YAGOONA NSW 2199" at bounding box center [193, 204] width 13 height 16
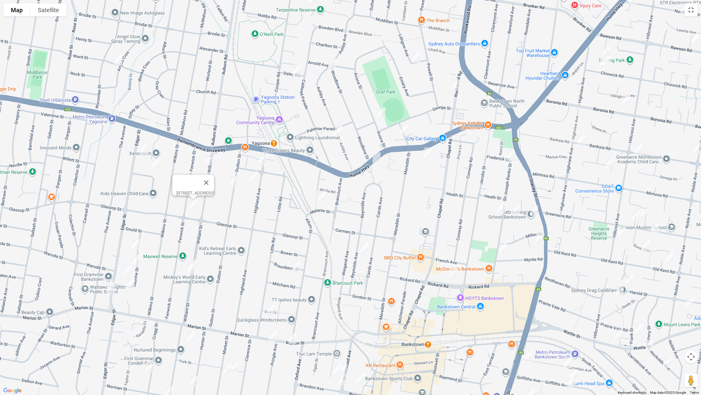
drag, startPoint x: 216, startPoint y: 229, endPoint x: 247, endPoint y: 152, distance: 83.6
click at [247, 145] on div "[STREET_ADDRESS]" at bounding box center [350, 197] width 701 height 395
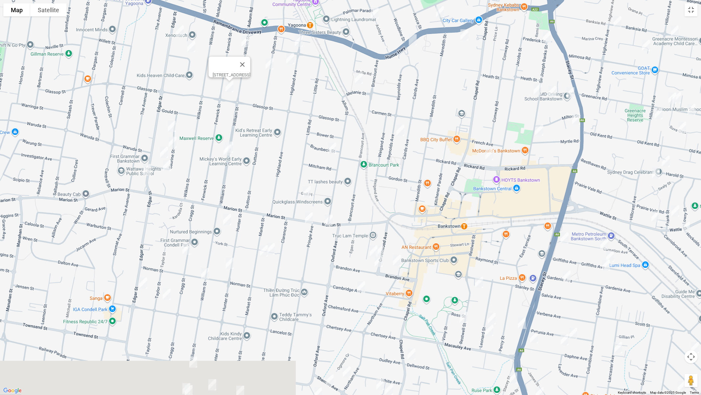
drag, startPoint x: 256, startPoint y: 201, endPoint x: 293, endPoint y: 81, distance: 125.8
click at [293, 81] on div "[STREET_ADDRESS]" at bounding box center [350, 197] width 701 height 395
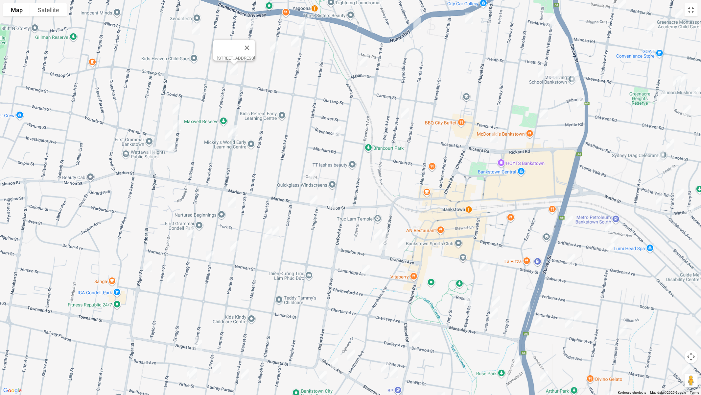
click at [174, 107] on img "12 Saurine Street, BANKSTOWN NSW 2200" at bounding box center [176, 109] width 13 height 16
click at [176, 127] on img "24 Saurine Street, BANKSTOWN NSW 2200" at bounding box center [177, 125] width 13 height 16
click at [168, 133] on img "38A Saurine Street, BANKSTOWN NSW 2200" at bounding box center [168, 135] width 13 height 16
drag, startPoint x: 170, startPoint y: 152, endPoint x: 159, endPoint y: 154, distance: 11.0
click at [170, 152] on img "1/45 Saurine Street, BANKSTOWN NSW 2200" at bounding box center [171, 148] width 13 height 16
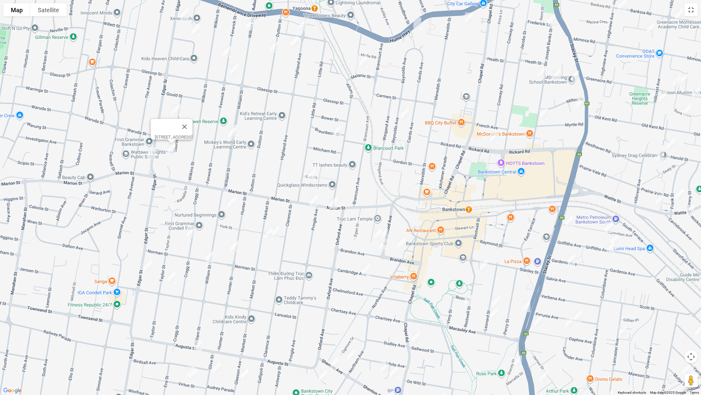
click at [148, 154] on img "118 Edgar Street, BANKSTOWN NSW 2200" at bounding box center [151, 152] width 13 height 16
click at [239, 124] on img "156 William Street, BANKSTOWN NSW 2200" at bounding box center [233, 130] width 13 height 16
click at [228, 139] on img "6/154 William Street, BANKSTOWN NSW 2200" at bounding box center [232, 133] width 13 height 16
click at [338, 132] on img "2 Braunbeck Street, BANKSTOWN NSW 2200" at bounding box center [336, 131] width 13 height 16
click at [311, 176] on img "9 Little Road, BANKSTOWN NSW 2200" at bounding box center [311, 175] width 13 height 16
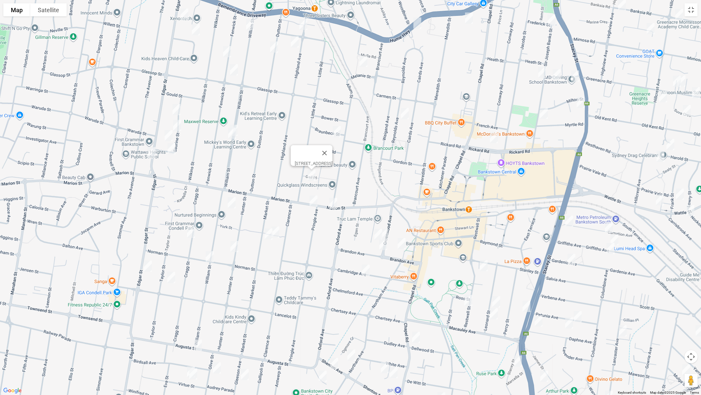
click at [313, 195] on img "134 Marion Street, BANKSTOWN NSW 2200" at bounding box center [313, 201] width 13 height 16
click at [337, 205] on img "116 Marion Street, BANKSTOWN NSW 2200" at bounding box center [333, 203] width 13 height 16
click at [234, 202] on img "111A William Street, CONDELL PARK NSW 2200" at bounding box center [231, 202] width 13 height 16
click at [187, 232] on img "35 Cragg Street, CONDELL PARK NSW 2200" at bounding box center [190, 232] width 13 height 16
click at [148, 268] on img "185 Edgar Street, CONDELL PARK NSW 2200" at bounding box center [147, 266] width 13 height 16
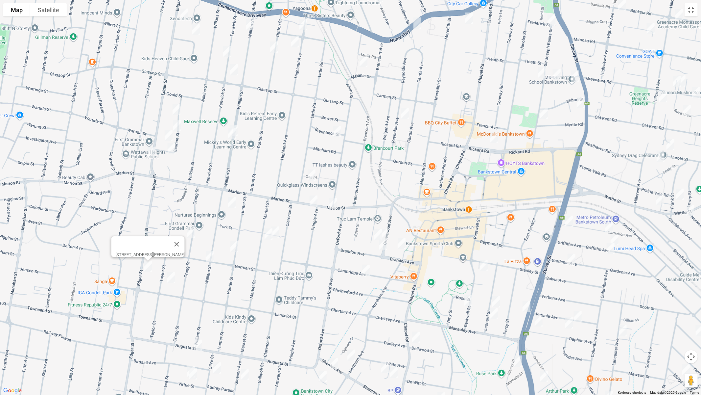
click at [170, 276] on img "1/78 Taylor Street, CONDELL PARK NSW 2200" at bounding box center [171, 277] width 13 height 16
click at [276, 235] on img "1 York Street, CONDELL PARK NSW 2200" at bounding box center [275, 232] width 13 height 16
click at [266, 238] on img "32 Market Street, CONDELL PARK NSW 2200" at bounding box center [268, 234] width 13 height 16
click at [234, 246] on img "43 Hunter Street, CONDELL PARK NSW 2200" at bounding box center [234, 246] width 13 height 16
click at [210, 254] on img "64 William Street, CONDELL PARK NSW 2200" at bounding box center [209, 256] width 13 height 16
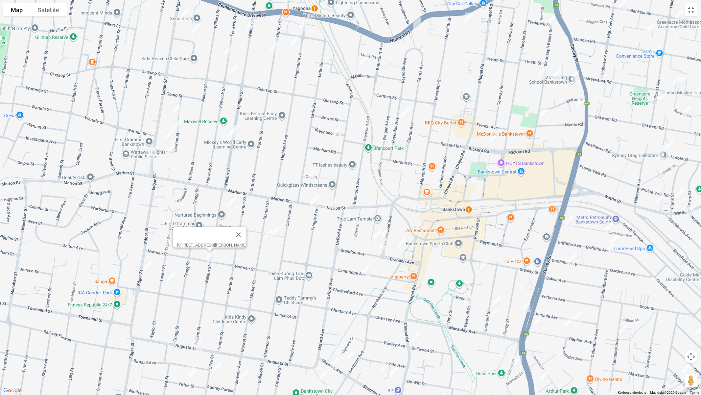
click at [372, 233] on img "29 Winspear Avenue, BANKSTOWN NSW 2200" at bounding box center [378, 234] width 13 height 16
click at [390, 230] on img "6 Greenwood Avenue, BANKSTOWN NSW 2200" at bounding box center [384, 234] width 13 height 16
drag, startPoint x: 402, startPoint y: 244, endPoint x: 379, endPoint y: 247, distance: 23.6
click at [402, 244] on img "45 Northam Avenue, BANKSTOWN NSW 2200" at bounding box center [401, 243] width 13 height 16
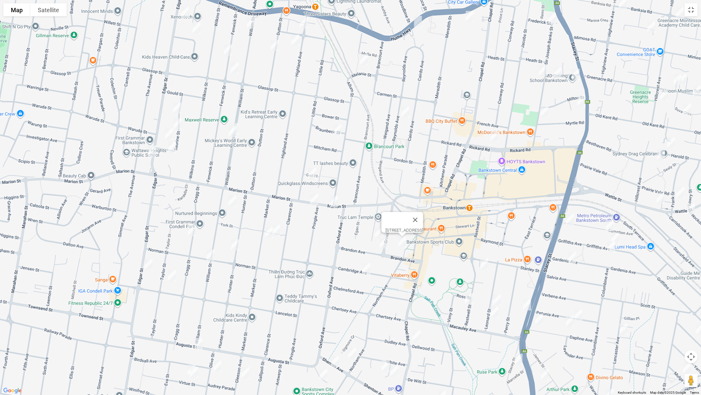
drag, startPoint x: 381, startPoint y: 245, endPoint x: 375, endPoint y: 260, distance: 16.8
click at [381, 246] on img "23 Brandon Avenue, BANKSTOWN NSW 2200" at bounding box center [383, 242] width 13 height 16
click at [390, 249] on img "23 Brandon Avenue, BANKSTOWN NSW 2200" at bounding box center [383, 243] width 13 height 16
click at [366, 266] on img "30 Cambridge Avenue, BANKSTOWN NSW 2200" at bounding box center [366, 269] width 13 height 16
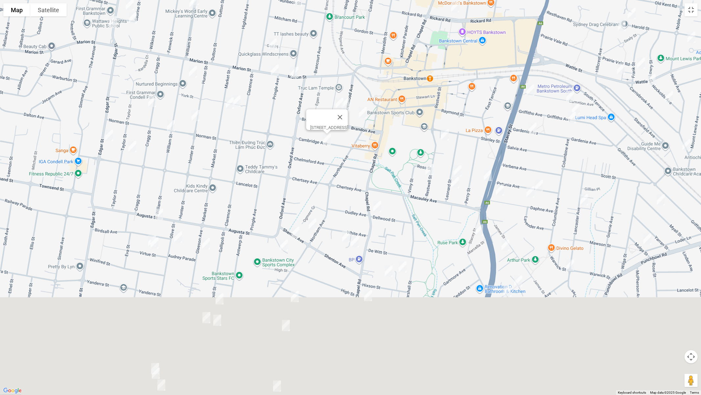
drag, startPoint x: 397, startPoint y: 280, endPoint x: 343, endPoint y: 101, distance: 187.1
click at [343, 101] on div "[STREET_ADDRESS]" at bounding box center [350, 197] width 701 height 395
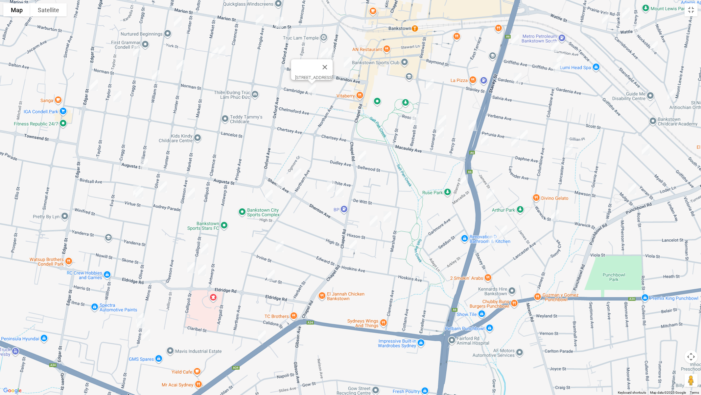
drag, startPoint x: 363, startPoint y: 156, endPoint x: 366, endPoint y: 190, distance: 35.0
click at [363, 156] on img "173 Chapel Road, BANKSTOWN NSW 2200" at bounding box center [362, 156] width 13 height 16
click at [388, 218] on img "5 Noumea Avenue, BANKSTOWN NSW 2200" at bounding box center [387, 216] width 13 height 16
click at [372, 219] on img "14 Hixson Street, BANKSTOWN NSW 2200" at bounding box center [373, 221] width 13 height 16
click at [352, 244] on img "85 Chapel Road, BANKSTOWN NSW 2200" at bounding box center [353, 245] width 13 height 16
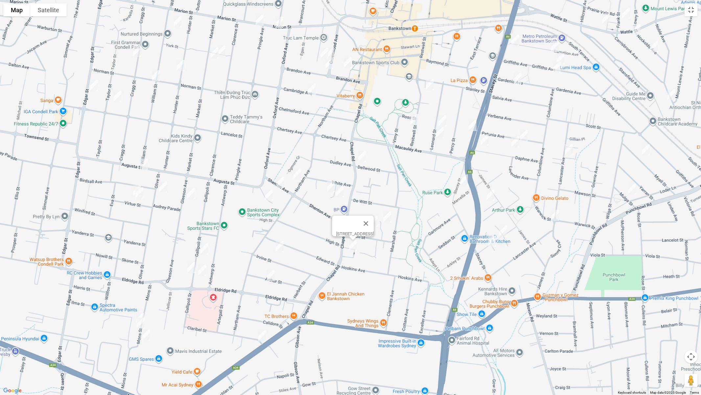
click at [331, 184] on img "8 June Street, BANKSTOWN NSW 2200" at bounding box center [330, 186] width 13 height 16
click at [340, 193] on img "3 June Street, BANKSTOWN NSW 2200" at bounding box center [339, 191] width 13 height 16
click at [294, 172] on img "137 Northam Avenue, BANKSTOWN NSW 2200" at bounding box center [297, 174] width 13 height 16
click at [278, 182] on img "44 Shenton Avenue, BANKSTOWN NSW 2200" at bounding box center [280, 182] width 13 height 16
click at [267, 196] on img "13 Sunset Avenue, BANKSTOWN NSW 2200" at bounding box center [268, 195] width 13 height 16
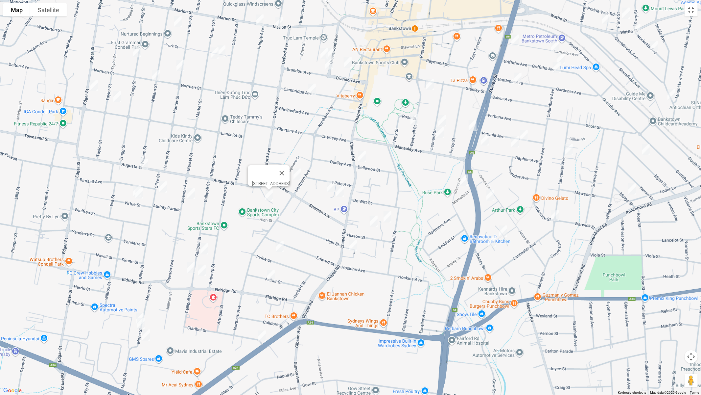
click at [149, 165] on img "52 Augusta Street, CONDELL PARK NSW 2200" at bounding box center [143, 164] width 13 height 16
click at [132, 188] on img "16 Virtue Street, CONDELL PARK NSW 2200" at bounding box center [137, 190] width 13 height 16
click at [142, 198] on img "14A Virtue Street, CONDELL PARK NSW 2200" at bounding box center [139, 192] width 13 height 16
click at [141, 195] on img "14A Virtue Street, CONDELL PARK NSW 2200" at bounding box center [139, 192] width 13 height 16
click at [163, 190] on img "16 Olive Street, CONDELL PARK NSW 2200" at bounding box center [162, 187] width 13 height 16
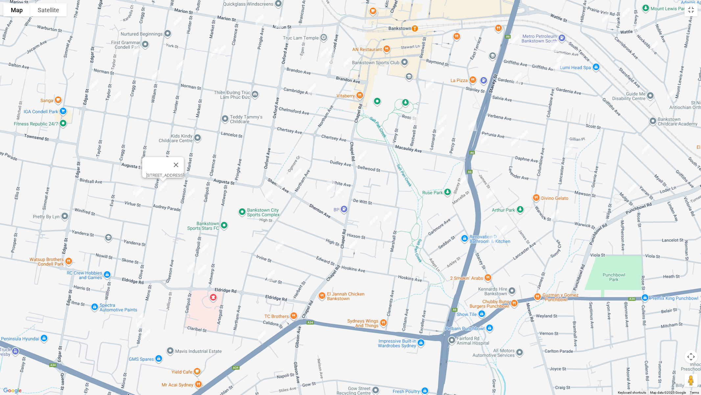
click at [193, 195] on img "10B Gleeson Avenue, CONDELL PARK NSW 2200" at bounding box center [190, 193] width 13 height 16
drag, startPoint x: 280, startPoint y: 245, endPoint x: 280, endPoint y: 241, distance: 3.6
click at [280, 245] on img "43A Irvine Street, BANKSTOWN NSW 2200" at bounding box center [279, 246] width 13 height 16
click at [270, 275] on img "19 Arthur Street, BANKSTOWN NSW 2200" at bounding box center [270, 275] width 13 height 16
click at [273, 277] on img "19 Arthur Street, BANKSTOWN NSW 2200" at bounding box center [270, 275] width 13 height 16
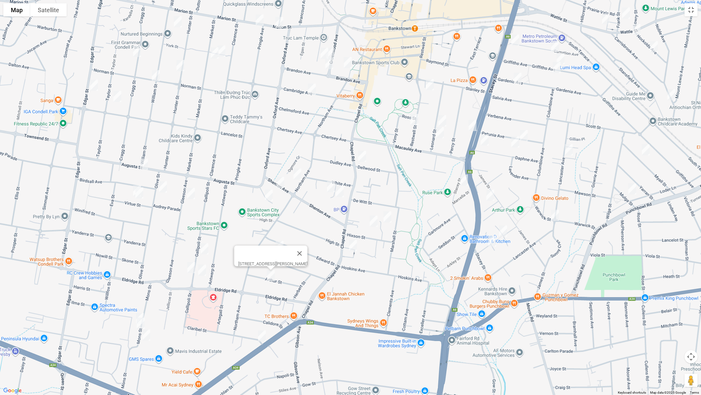
click at [264, 332] on img "2/243 Canterbury Road, BANKSTOWN NSW 2200" at bounding box center [261, 335] width 13 height 16
click at [207, 249] on img "58 Gallipoli Street, CONDELL PARK NSW 2200" at bounding box center [204, 248] width 13 height 16
click at [187, 270] on img "75 Gallipoli Street, CONDELL PARK NSW 2200" at bounding box center [191, 267] width 13 height 16
click at [204, 271] on img "70 Gallipoli Street, CONDELL PARK NSW 2200" at bounding box center [202, 270] width 13 height 16
drag, startPoint x: 141, startPoint y: 311, endPoint x: 139, endPoint y: 317, distance: 6.2
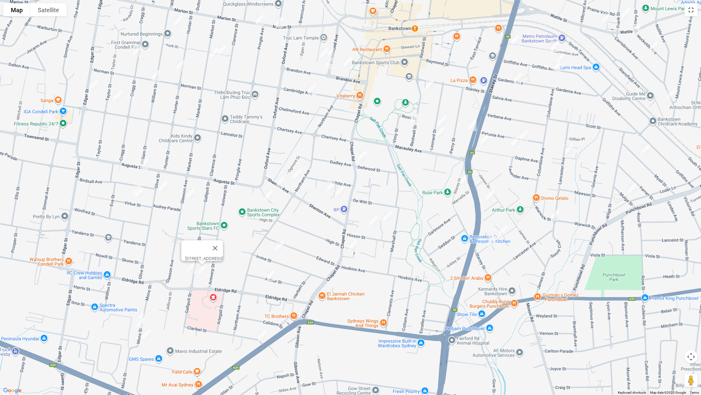
click at [141, 312] on img "27A Mons Street, CONDELL PARK NSW 2200" at bounding box center [139, 318] width 13 height 16
drag, startPoint x: 139, startPoint y: 324, endPoint x: 142, endPoint y: 330, distance: 6.6
click at [139, 324] on img "31 Mons Street, CONDELL PARK NSW 2200" at bounding box center [140, 323] width 13 height 16
click at [147, 332] on img "3/38 Mons Street, CONDELL PARK NSW 2200" at bounding box center [146, 334] width 13 height 16
click at [138, 327] on img "31 Mons Street, CONDELL PARK NSW 2200" at bounding box center [140, 323] width 13 height 16
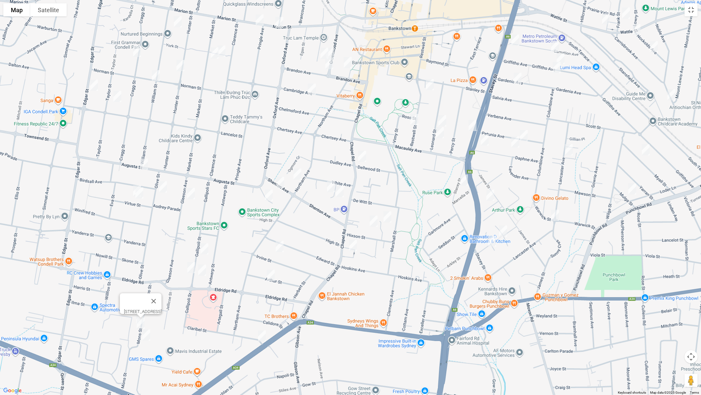
click at [143, 332] on img "3/38 Mons Street, CONDELL PARK NSW 2200" at bounding box center [146, 334] width 13 height 16
click at [167, 309] on button "Close" at bounding box center [159, 313] width 16 height 16
click at [689, 11] on button "Toggle fullscreen view" at bounding box center [691, 9] width 13 height 13
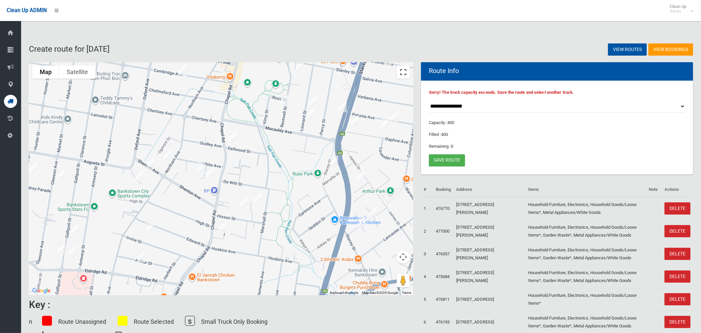
click at [405, 74] on button "Toggle fullscreen view" at bounding box center [403, 71] width 13 height 13
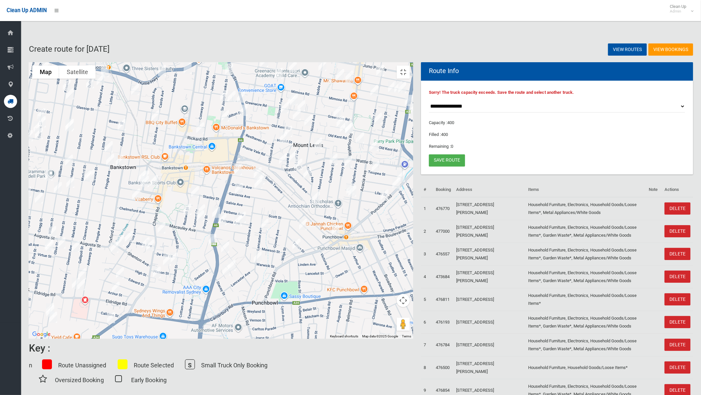
drag, startPoint x: 245, startPoint y: 188, endPoint x: 270, endPoint y: 152, distance: 43.8
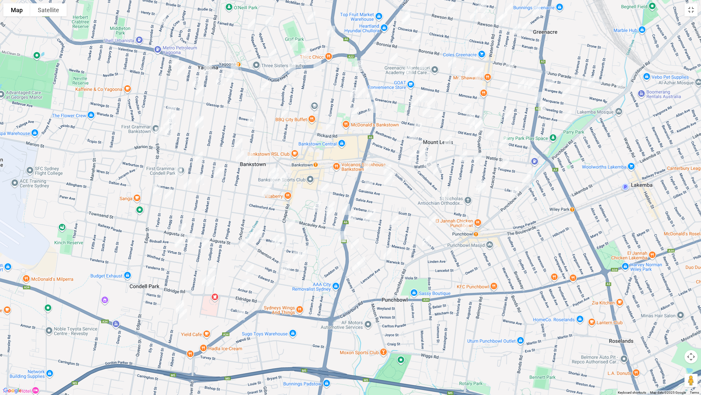
click at [245, 183] on div at bounding box center [350, 197] width 701 height 395
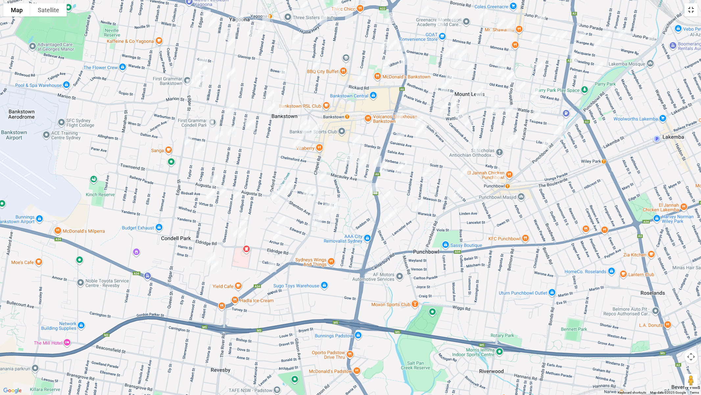
click at [692, 11] on button "Toggle fullscreen view" at bounding box center [691, 9] width 13 height 13
